Goal: Task Accomplishment & Management: Manage account settings

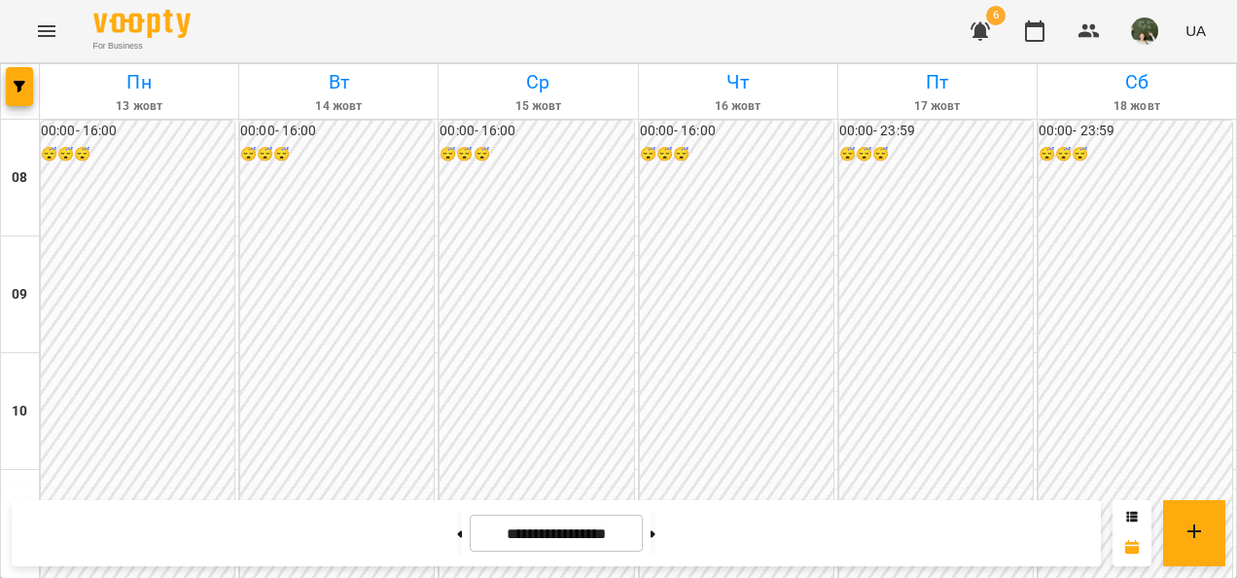
scroll to position [1125, 0]
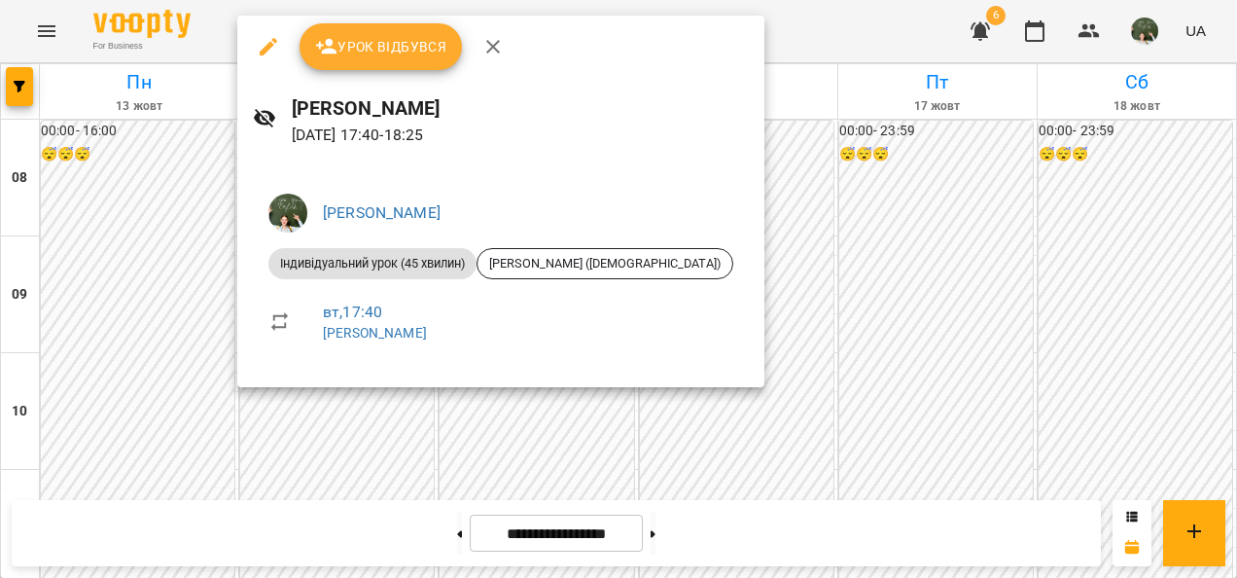
click at [486, 42] on icon "button" at bounding box center [493, 47] width 14 height 14
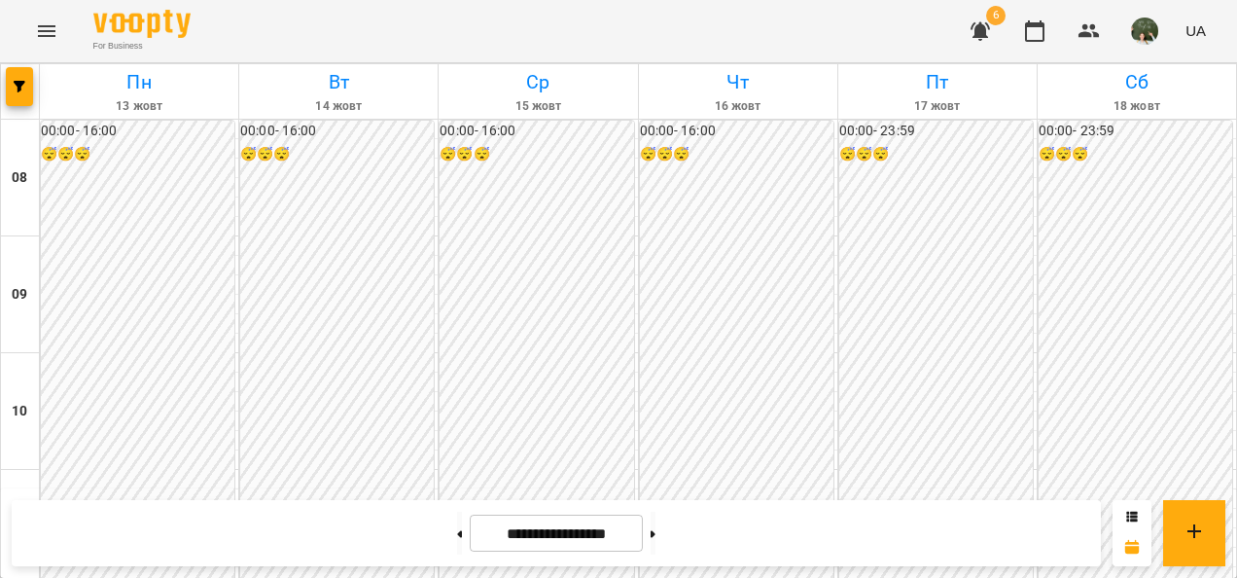
scroll to position [866, 0]
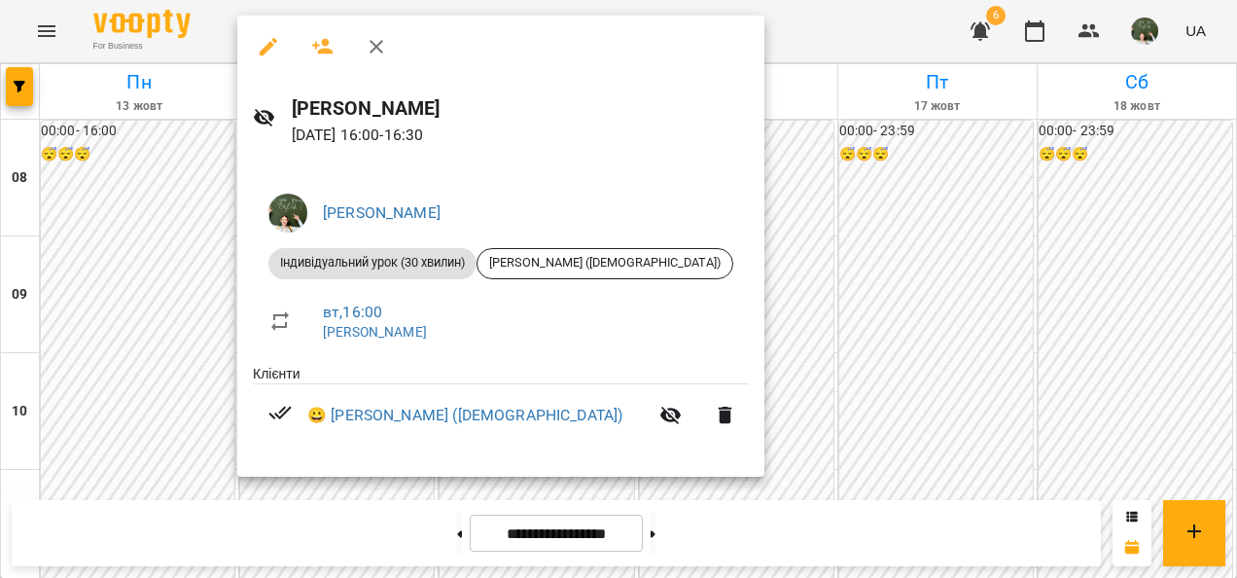
click at [974, 233] on div at bounding box center [618, 289] width 1237 height 578
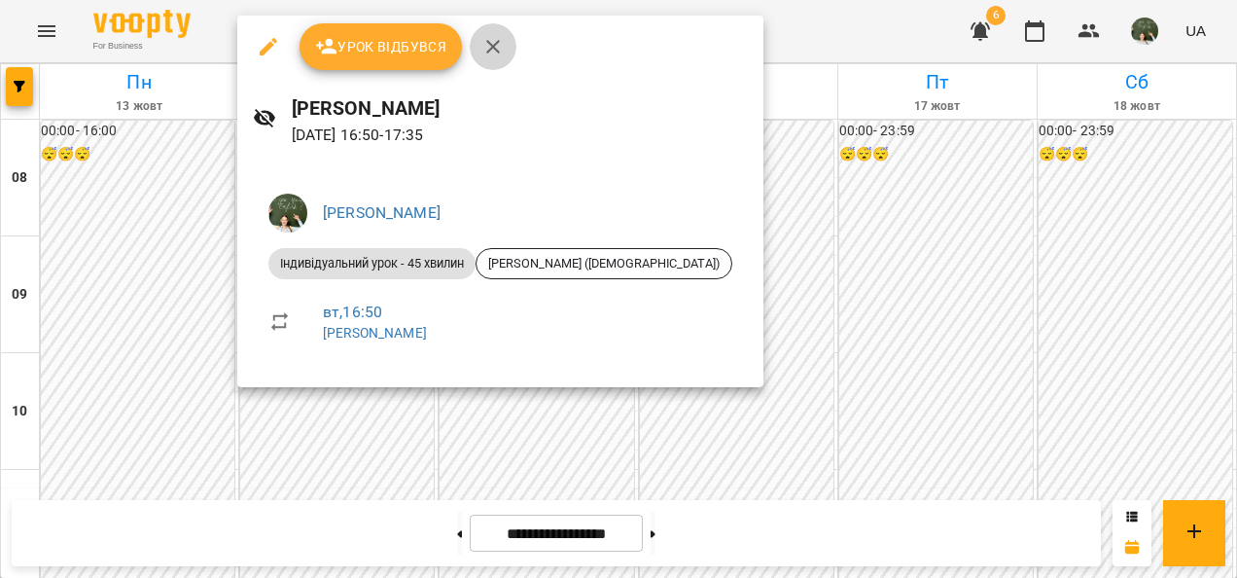
click at [486, 42] on icon "button" at bounding box center [493, 47] width 14 height 14
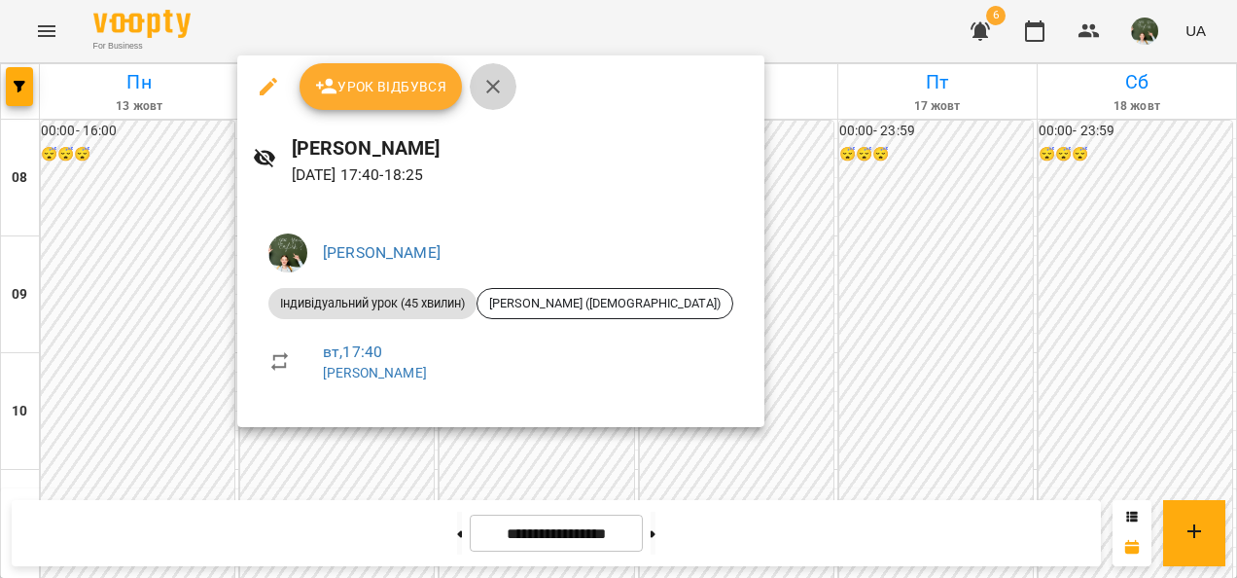
click at [500, 78] on icon "button" at bounding box center [492, 86] width 23 height 23
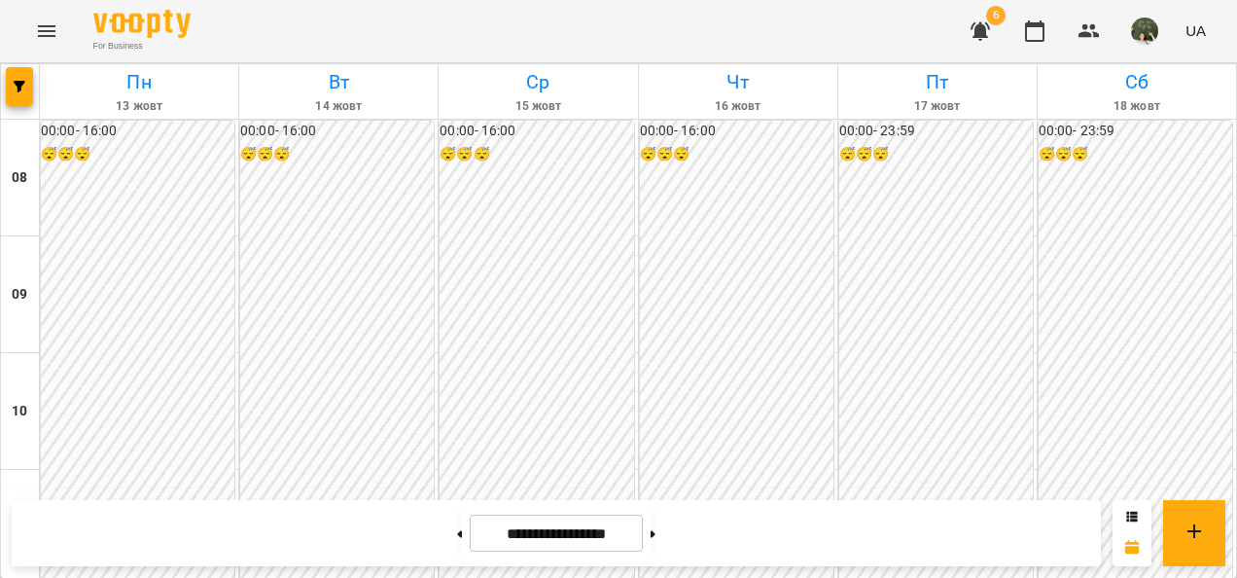
scroll to position [1044, 0]
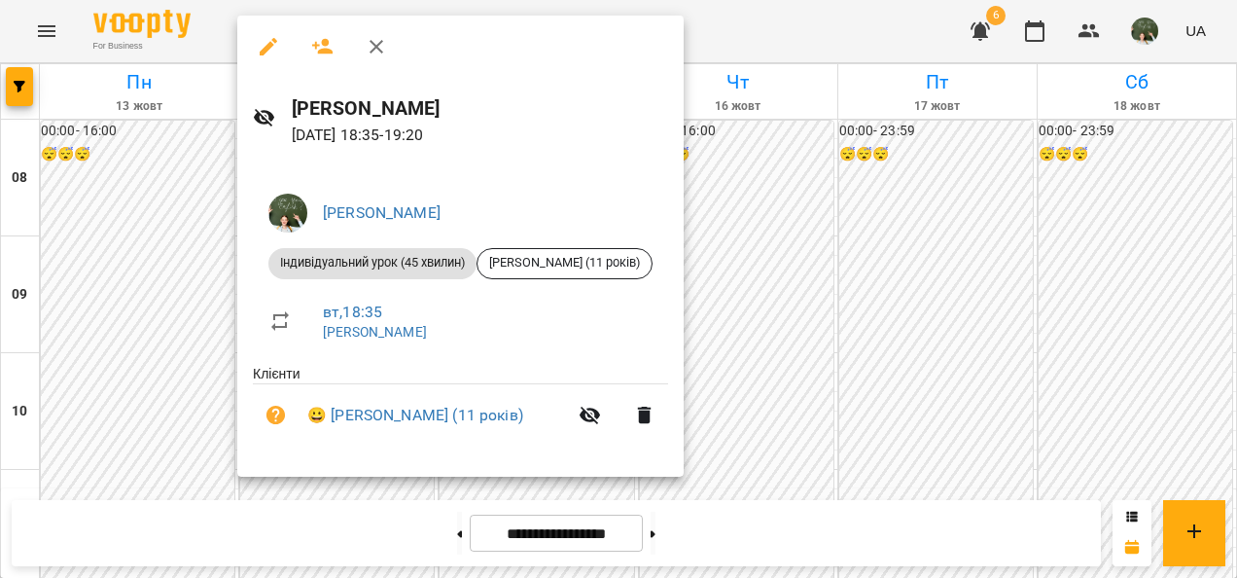
click at [372, 48] on icon "button" at bounding box center [376, 46] width 23 height 23
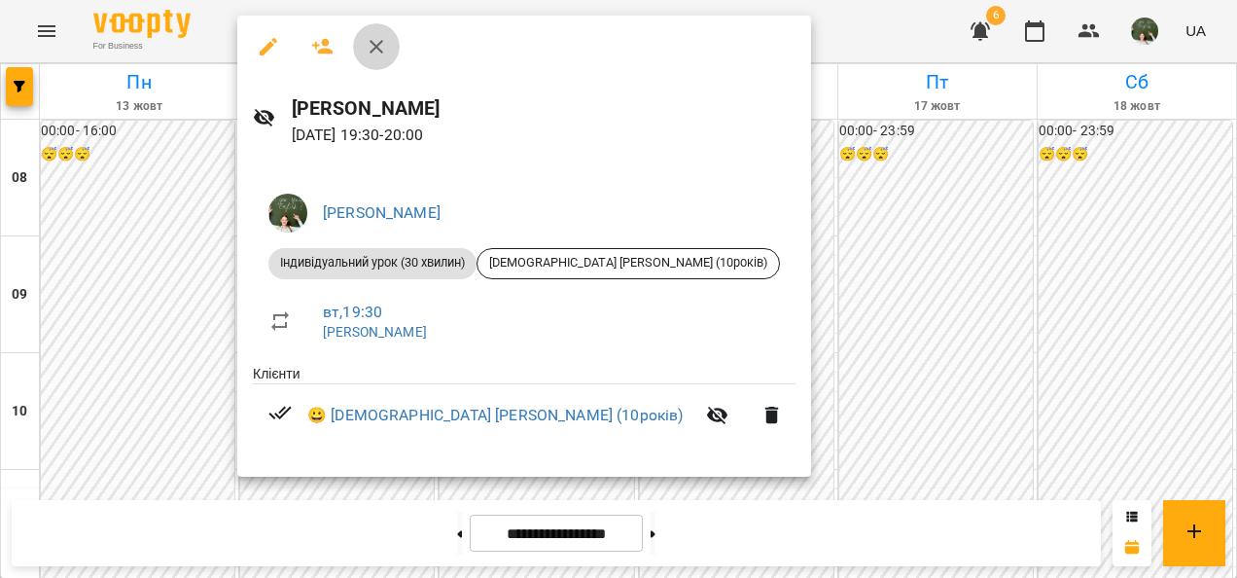
click at [370, 43] on icon "button" at bounding box center [376, 46] width 23 height 23
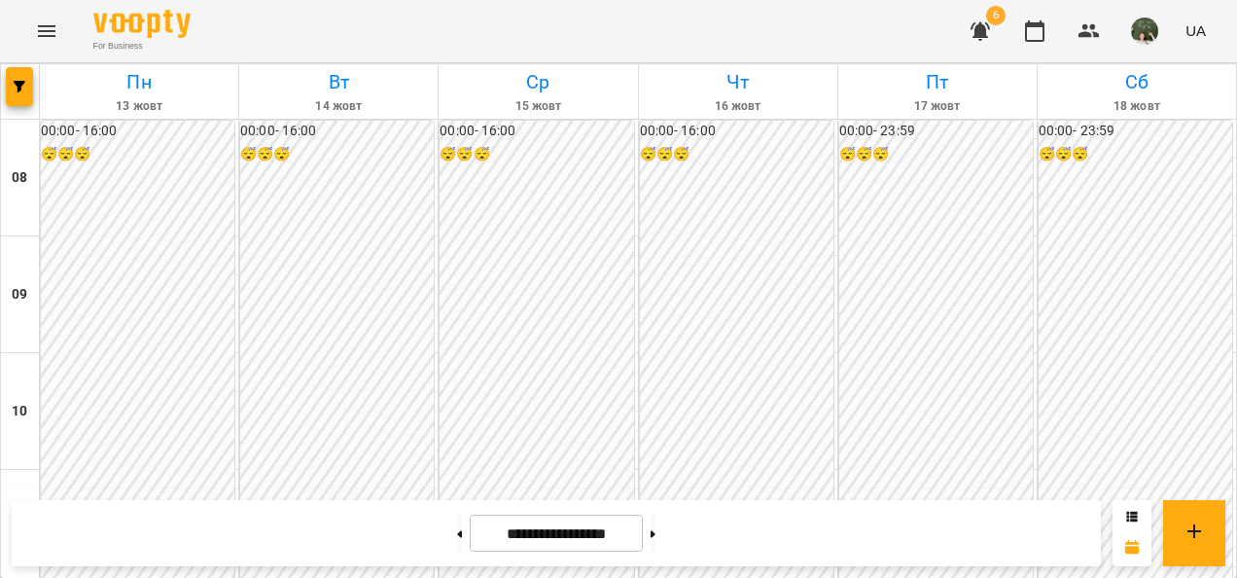
scroll to position [901, 0]
